Goal: Find specific page/section: Find specific page/section

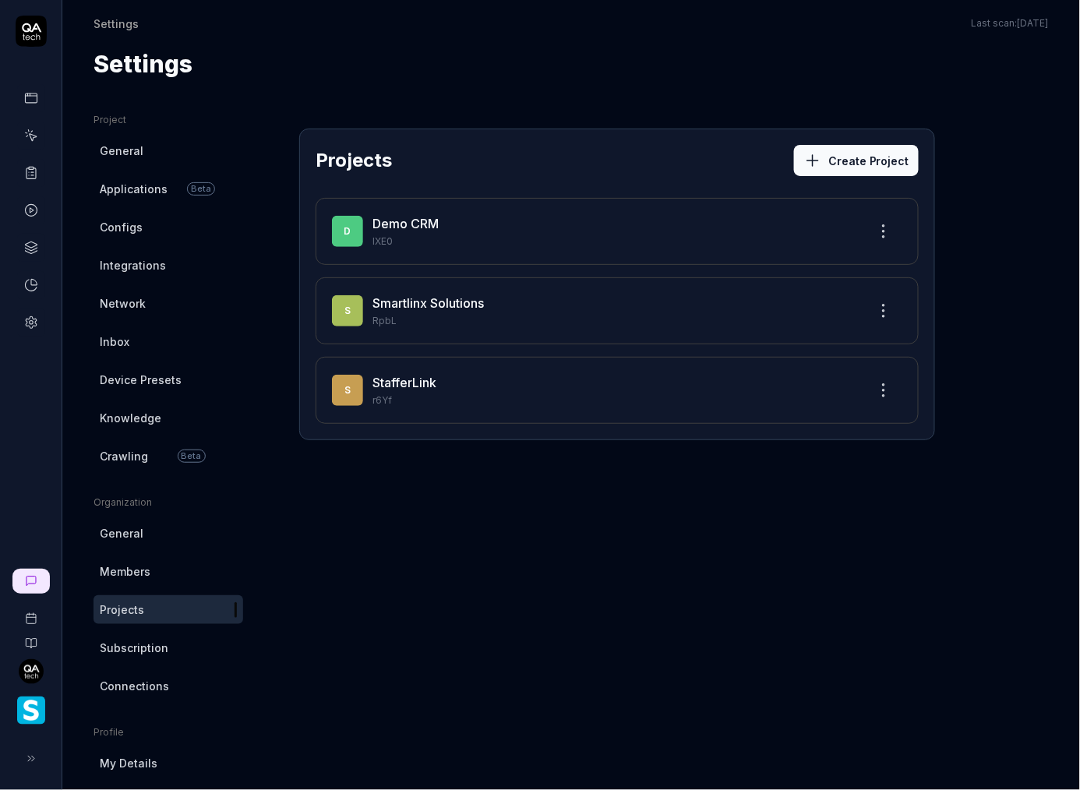
click at [32, 26] on icon at bounding box center [31, 31] width 31 height 31
click at [37, 100] on rect at bounding box center [31, 97] width 12 height 9
click at [26, 96] on icon at bounding box center [31, 98] width 14 height 14
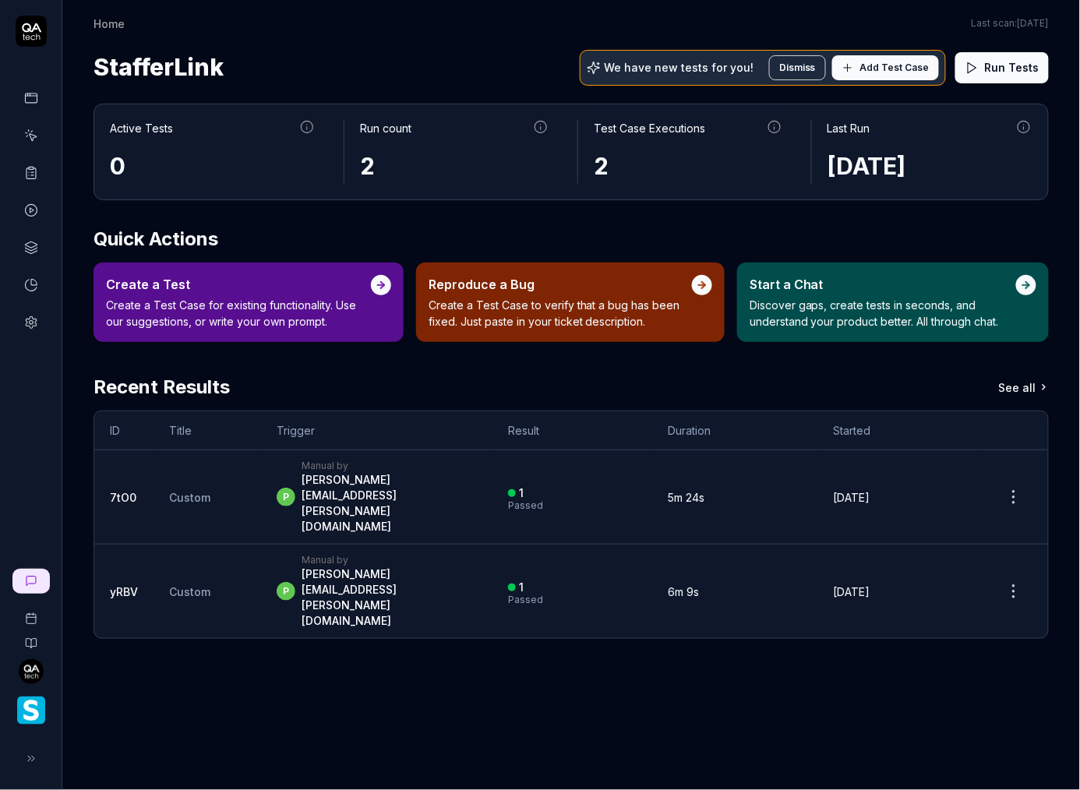
click at [33, 758] on icon at bounding box center [31, 758] width 12 height 12
